Goal: Task Accomplishment & Management: Complete application form

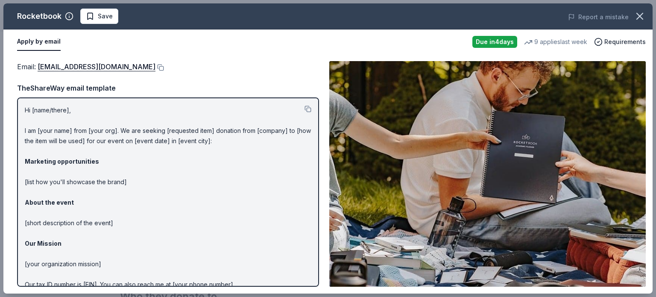
drag, startPoint x: 122, startPoint y: 62, endPoint x: 197, endPoint y: 49, distance: 76.7
click at [197, 49] on div "Apply by email" at bounding box center [241, 42] width 448 height 18
click at [195, 64] on div "Email : communityinvolvement@getrocketbook.com" at bounding box center [168, 66] width 302 height 11
click at [164, 66] on button at bounding box center [159, 67] width 9 height 7
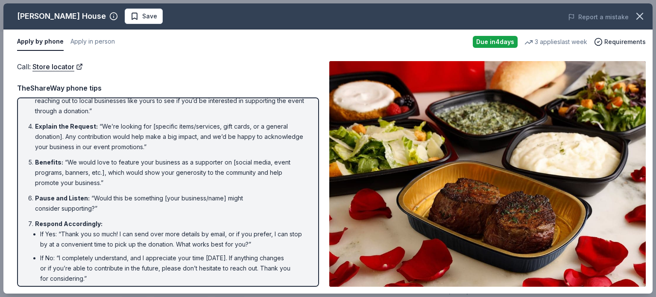
scroll to position [111, 0]
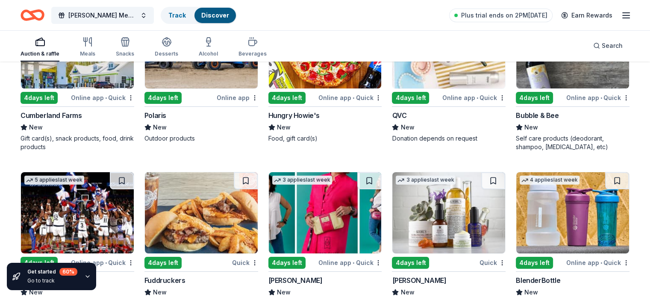
scroll to position [6393, 0]
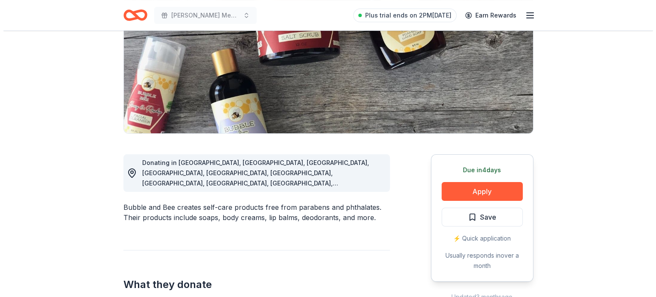
scroll to position [126, 0]
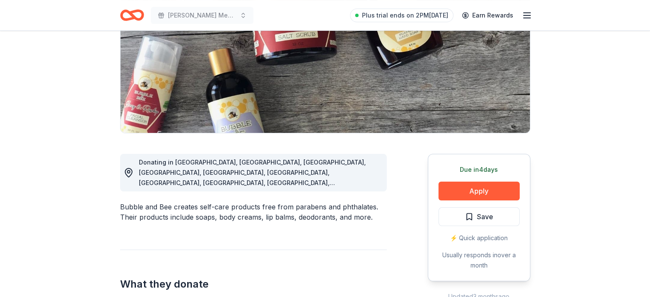
click at [458, 178] on div "Due in 4 days Apply Save ⚡️ Quick application Usually responds in over a month" at bounding box center [478, 217] width 102 height 127
click at [468, 192] on button "Apply" at bounding box center [478, 191] width 81 height 19
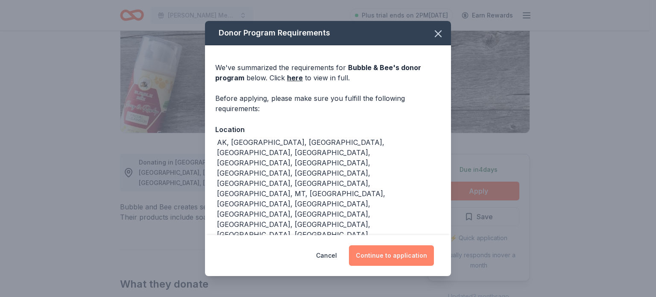
click at [400, 245] on button "Continue to application" at bounding box center [391, 255] width 85 height 20
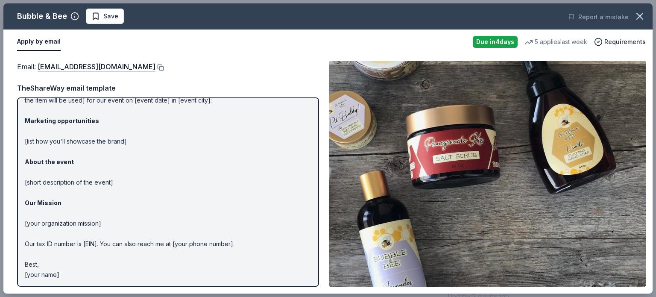
scroll to position [0, 0]
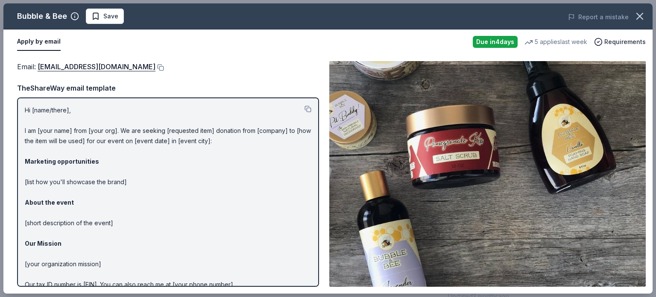
drag, startPoint x: 108, startPoint y: 65, endPoint x: 149, endPoint y: 59, distance: 41.6
click at [149, 59] on div "Email : info@bubbleandbee.com Email : info@bubbleandbee.com TheShareWay email t…" at bounding box center [327, 173] width 649 height 239
click at [155, 64] on button at bounding box center [159, 67] width 9 height 7
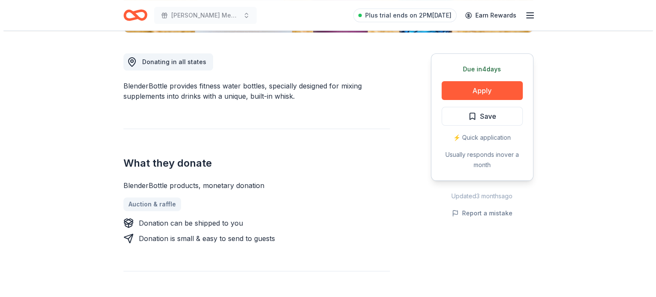
scroll to position [226, 0]
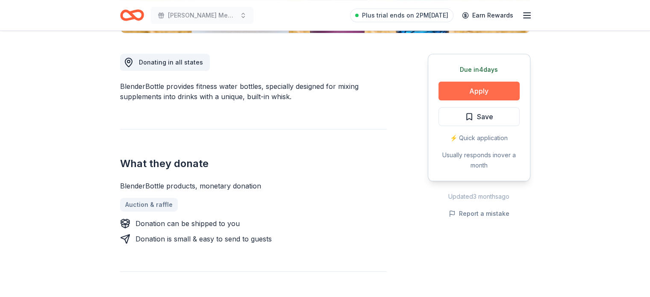
click at [477, 87] on button "Apply" at bounding box center [478, 91] width 81 height 19
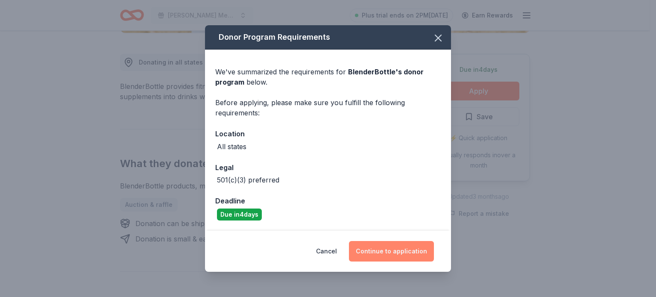
click at [388, 260] on button "Continue to application" at bounding box center [391, 251] width 85 height 20
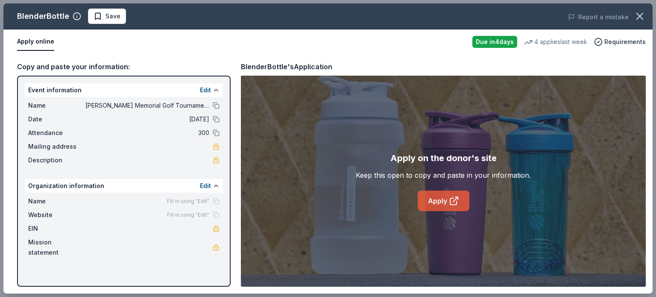
click at [449, 206] on link "Apply" at bounding box center [444, 200] width 52 height 20
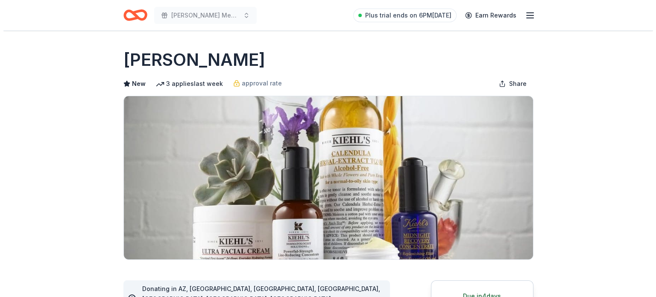
scroll to position [199, 0]
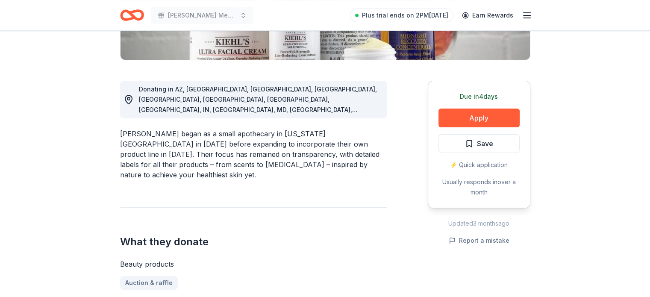
click at [463, 105] on div "Due [DATE] Apply Save ⚡️ Quick application Usually responds in over a month" at bounding box center [478, 144] width 102 height 127
click at [463, 121] on button "Apply" at bounding box center [478, 117] width 81 height 19
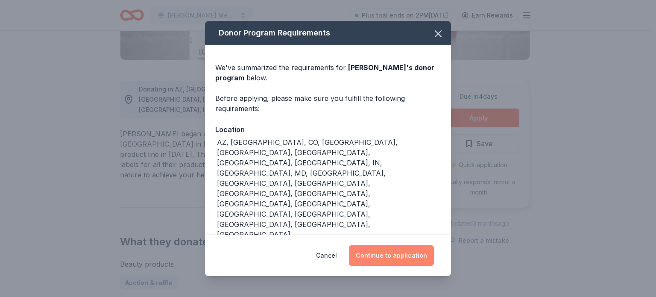
click at [381, 261] on button "Continue to application" at bounding box center [391, 255] width 85 height 20
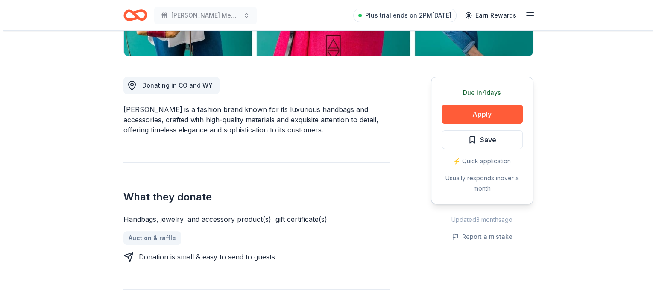
scroll to position [204, 0]
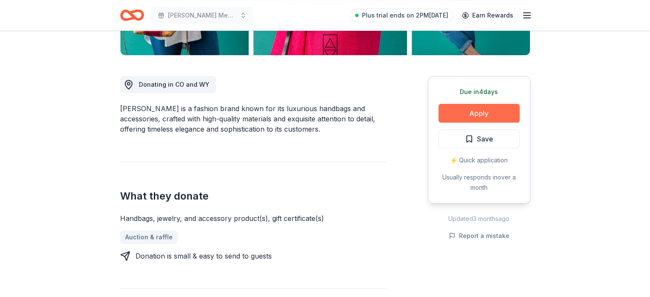
click at [454, 114] on button "Apply" at bounding box center [478, 113] width 81 height 19
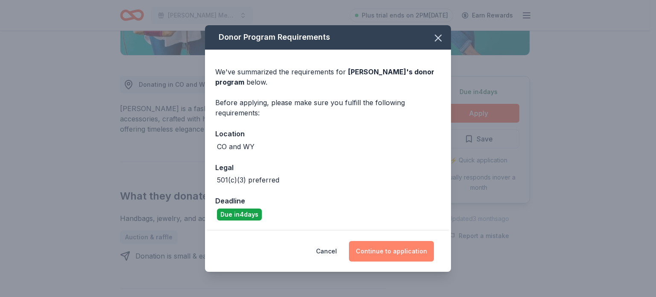
click at [388, 246] on button "Continue to application" at bounding box center [391, 251] width 85 height 20
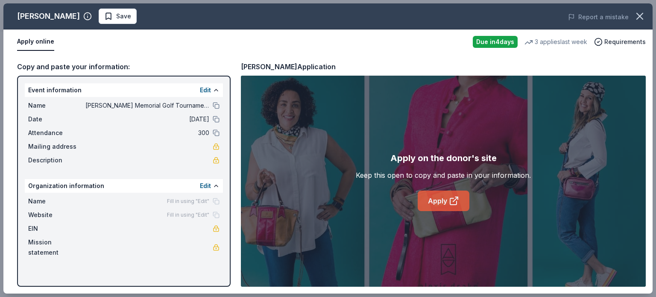
click at [446, 200] on link "Apply" at bounding box center [444, 200] width 52 height 20
